Goal: Transaction & Acquisition: Purchase product/service

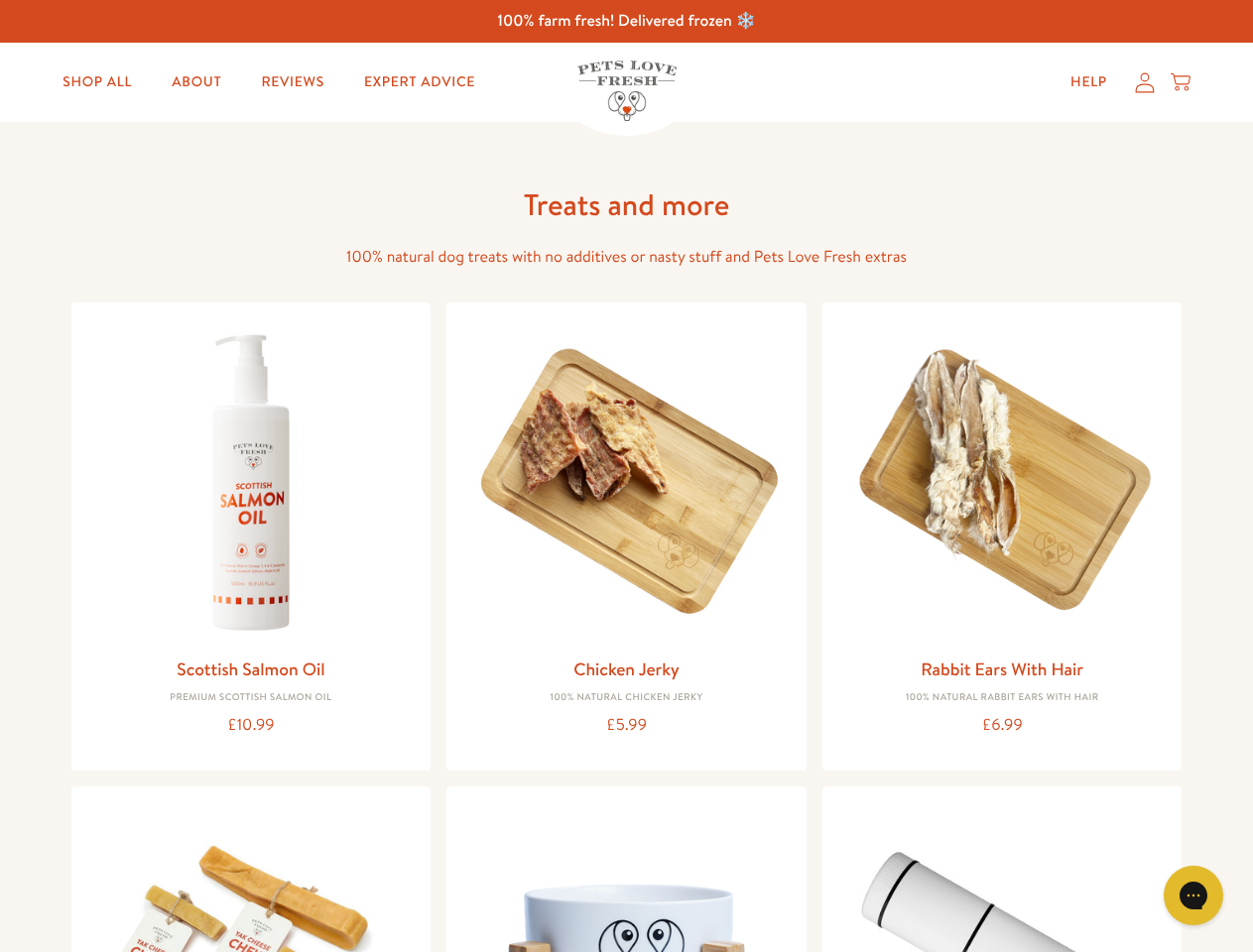
click at [1193, 895] on icon "Gorgias live chat" at bounding box center [1193, 894] width 19 height 19
